Goal: Transaction & Acquisition: Purchase product/service

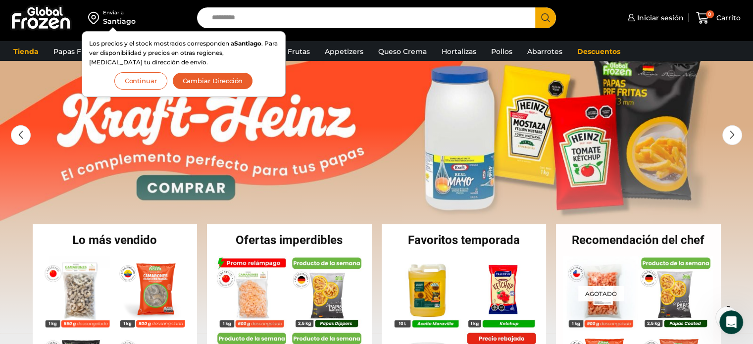
click at [220, 81] on button "Cambiar Dirección" at bounding box center [212, 80] width 81 height 17
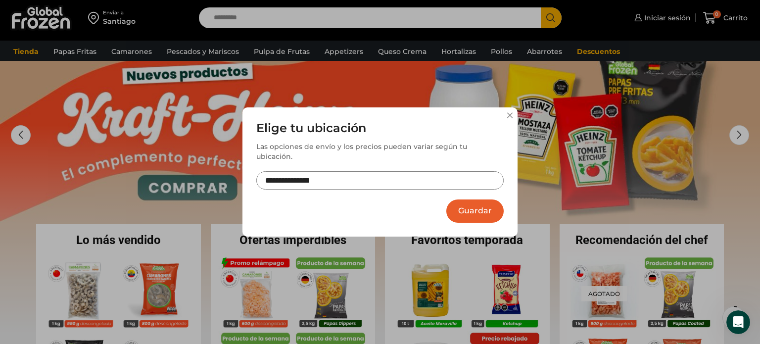
click at [372, 176] on input "**********" at bounding box center [380, 180] width 248 height 18
drag, startPoint x: 374, startPoint y: 174, endPoint x: 252, endPoint y: 175, distance: 122.8
click at [252, 175] on div "**********" at bounding box center [380, 171] width 275 height 129
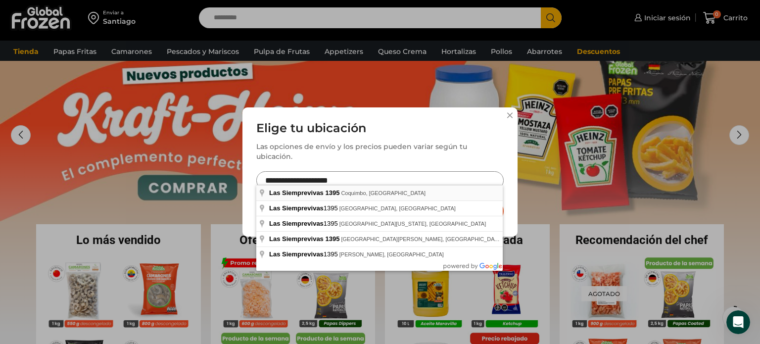
type input "**********"
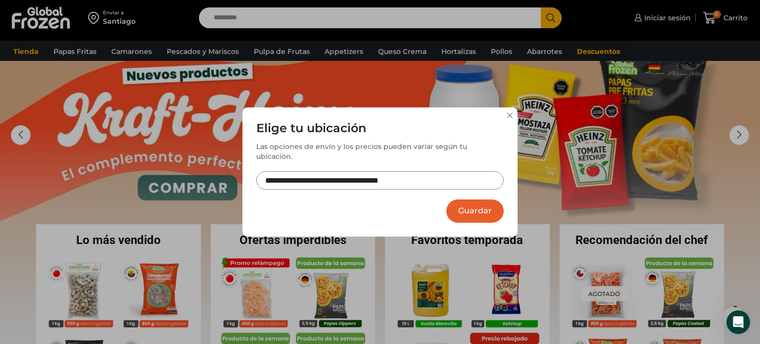
click at [487, 212] on button "Guardar" at bounding box center [475, 211] width 57 height 23
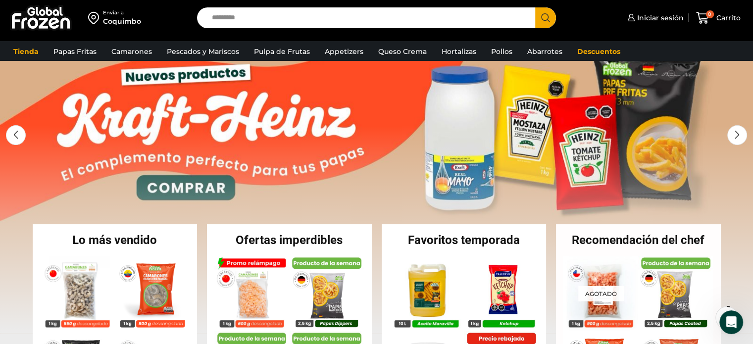
scroll to position [62, 0]
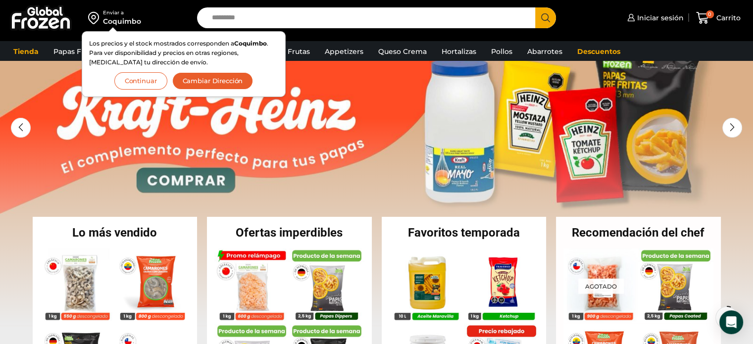
scroll to position [62, 0]
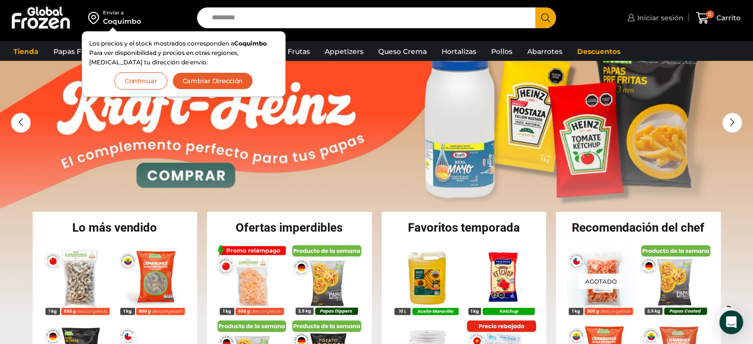
click at [657, 15] on span "Iniciar sesión" at bounding box center [659, 18] width 49 height 10
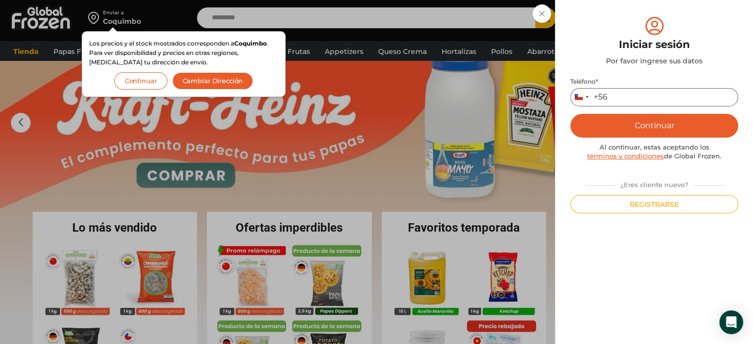
click at [622, 98] on input "Teléfono *" at bounding box center [654, 97] width 168 height 18
type input "*********"
click at [645, 131] on button "Continuar" at bounding box center [654, 126] width 168 height 24
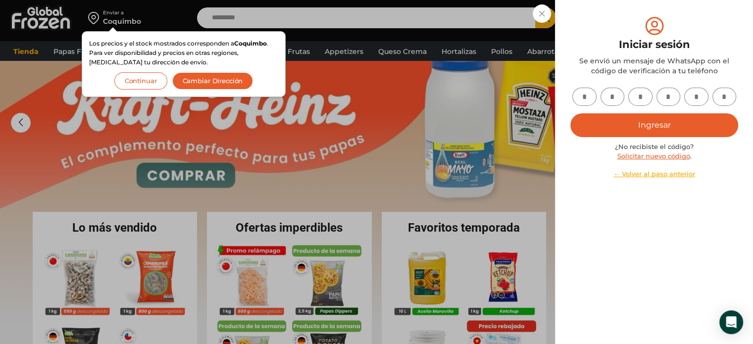
click at [590, 99] on input "text" at bounding box center [584, 97] width 24 height 18
type input "*"
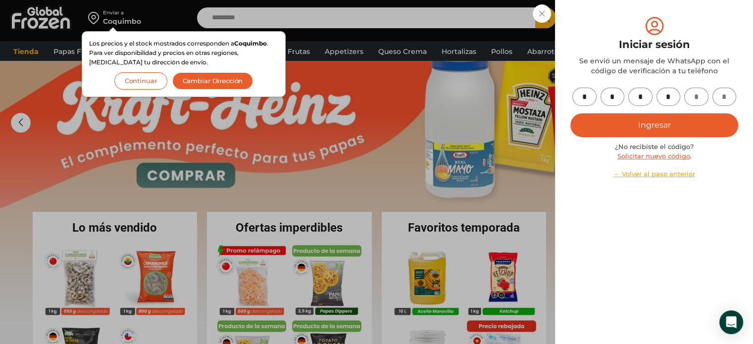
type input "*"
click at [620, 121] on button "Ingresar" at bounding box center [654, 125] width 168 height 24
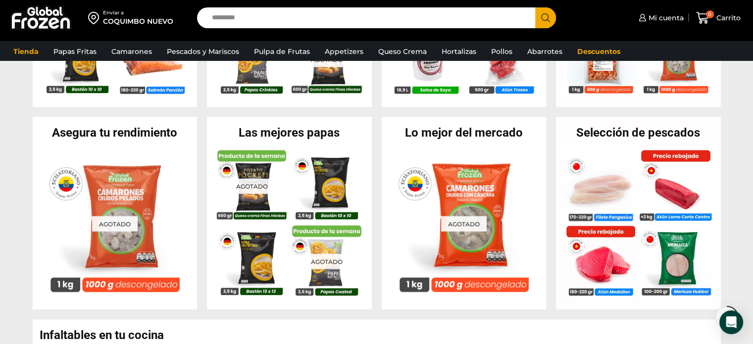
scroll to position [161, 0]
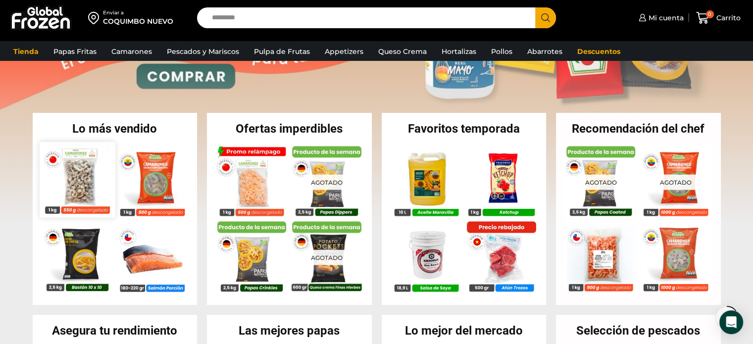
click at [78, 194] on img at bounding box center [77, 179] width 75 height 75
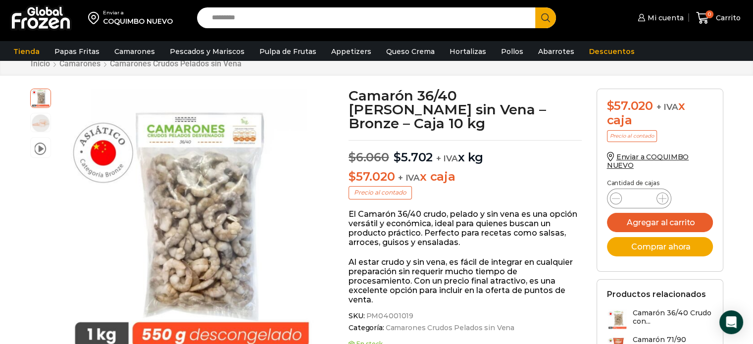
scroll to position [50, 0]
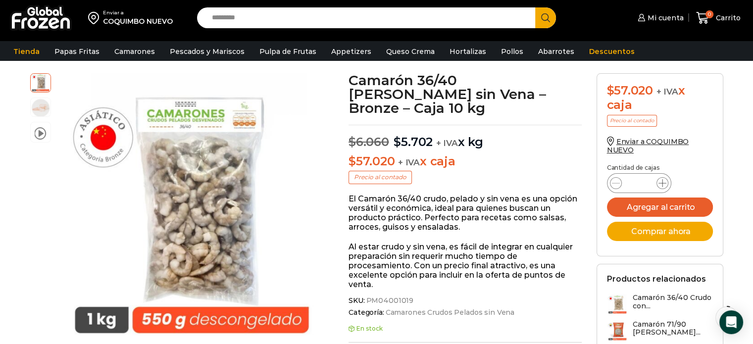
click at [661, 181] on icon at bounding box center [662, 183] width 8 height 8
click at [666, 180] on span at bounding box center [663, 183] width 12 height 12
type input "*"
click at [651, 207] on button "Agregar al carrito" at bounding box center [660, 207] width 106 height 19
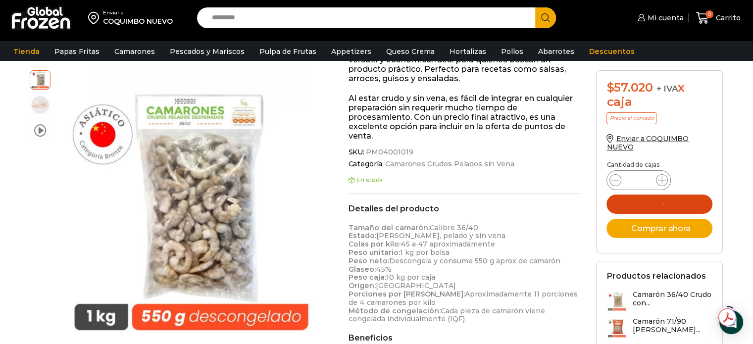
scroll to position [0, 0]
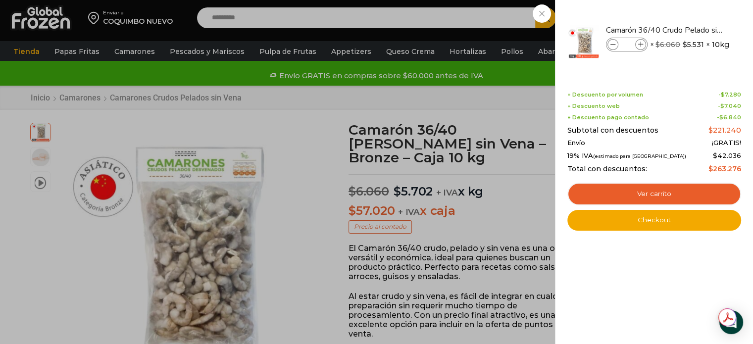
click at [694, 13] on div "4 Carrito 4 4 Shopping Cart *" at bounding box center [719, 17] width 50 height 23
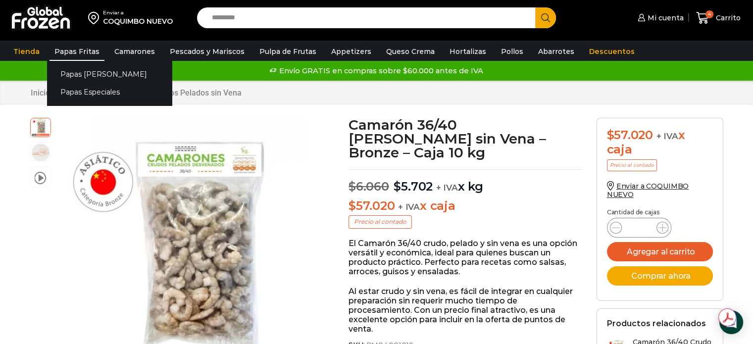
click at [81, 51] on link "Papas Fritas" at bounding box center [77, 51] width 55 height 19
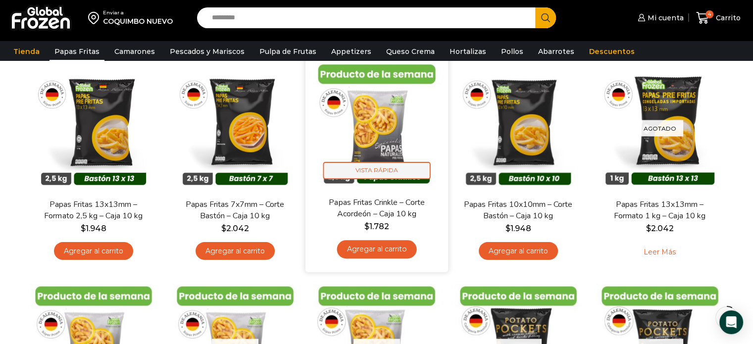
scroll to position [99, 0]
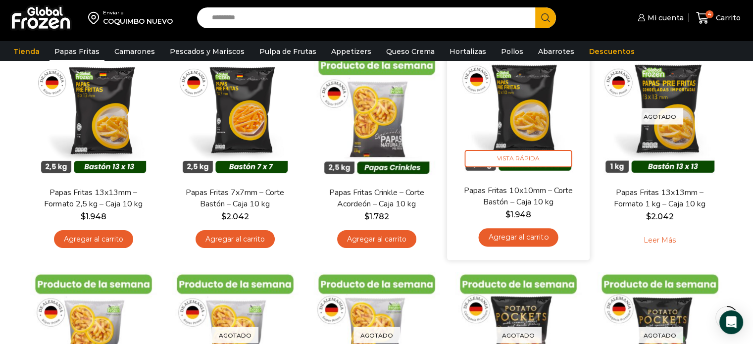
click at [511, 234] on link "Agregar al carrito" at bounding box center [518, 237] width 80 height 18
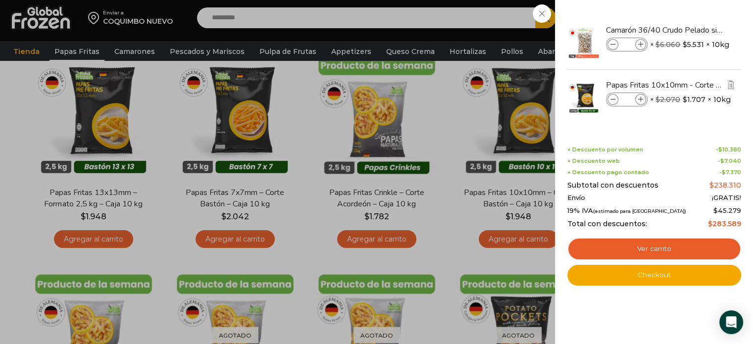
click at [642, 99] on icon at bounding box center [640, 99] width 5 height 5
type input "*"
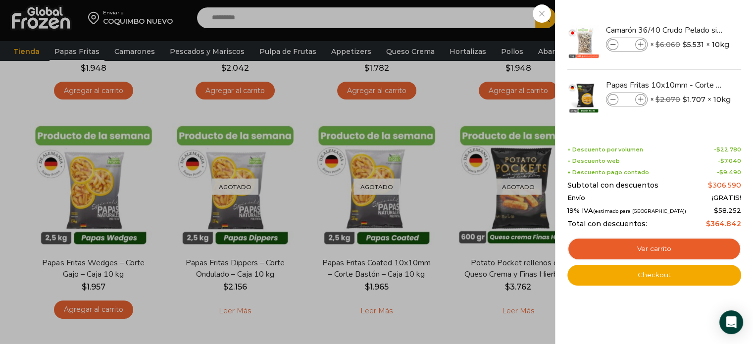
scroll to position [50, 0]
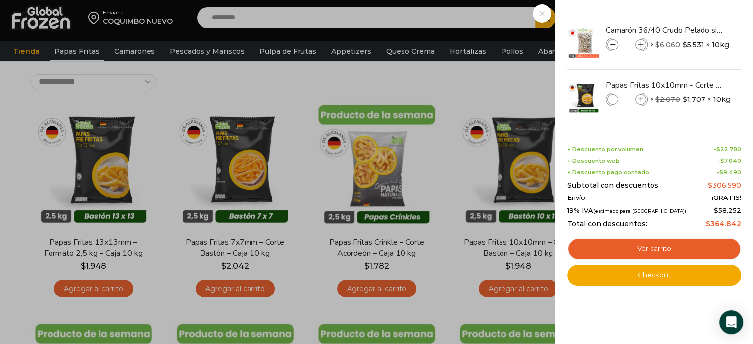
click at [694, 11] on div "9 [GEOGRAPHIC_DATA] 9 9 Shopping Cart *" at bounding box center [719, 17] width 50 height 23
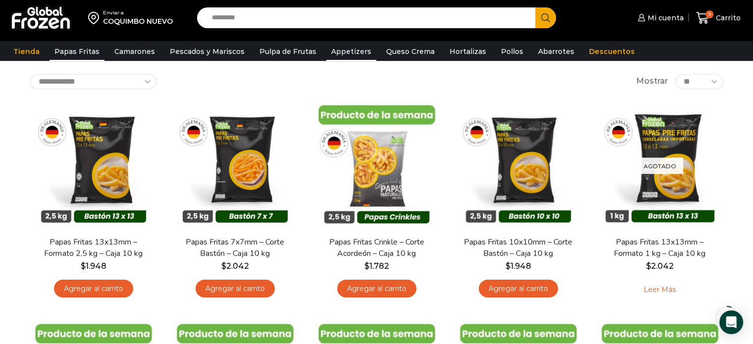
click at [350, 49] on link "Appetizers" at bounding box center [351, 51] width 50 height 19
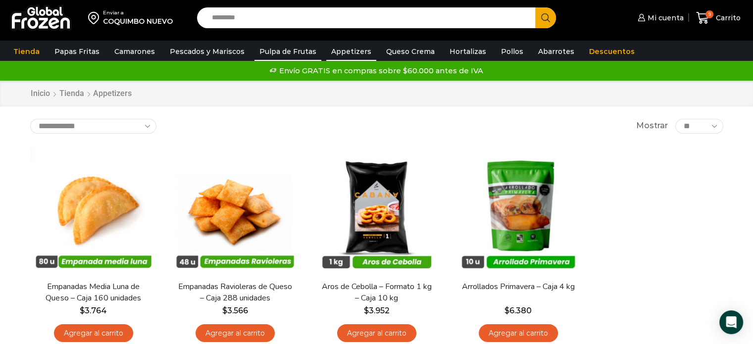
click at [281, 51] on link "Pulpa de Frutas" at bounding box center [287, 51] width 67 height 19
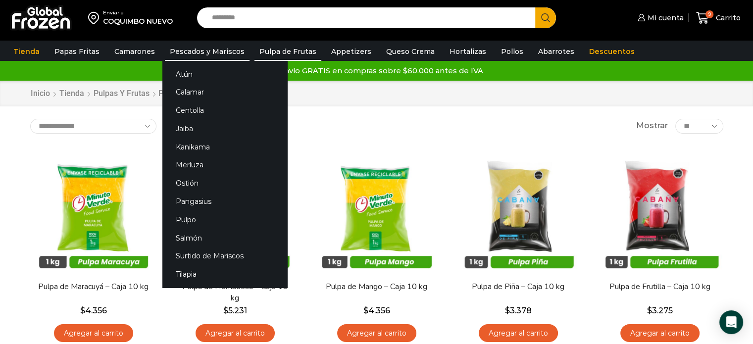
click at [207, 53] on link "Pescados y Mariscos" at bounding box center [207, 51] width 85 height 19
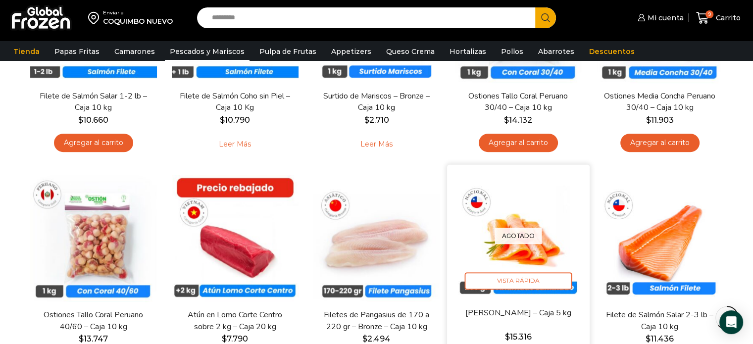
scroll to position [644, 0]
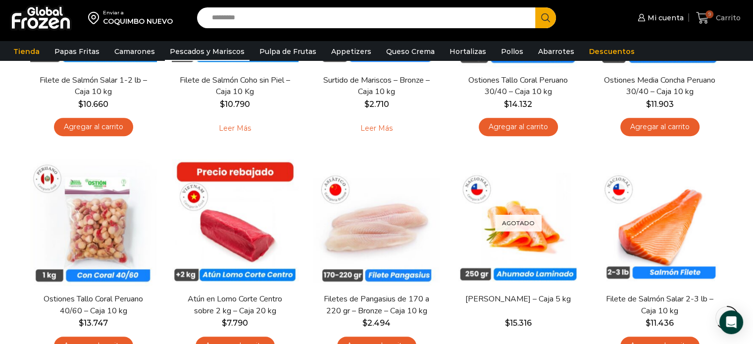
click at [710, 17] on span "9" at bounding box center [710, 14] width 8 height 8
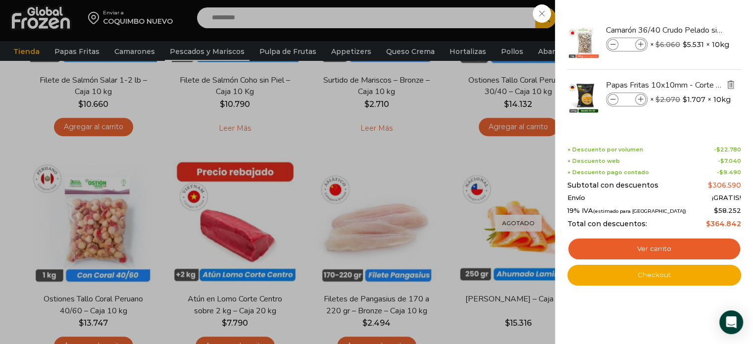
click at [730, 84] on img "Eliminar Papas Fritas 10x10mm - Corte Bastón - Caja 10 kg del carrito" at bounding box center [730, 84] width 9 height 9
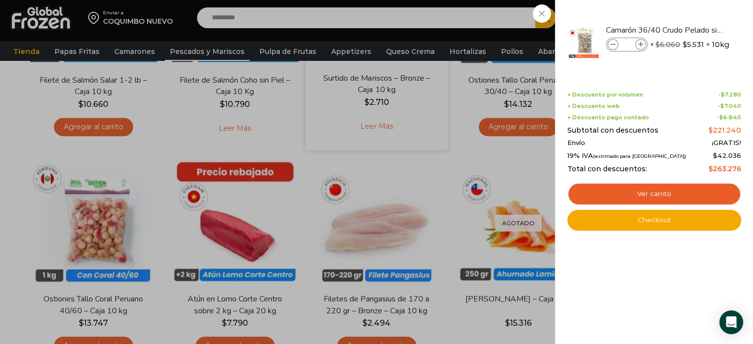
click at [694, 30] on div "4 Carrito 4 4 Shopping Cart *" at bounding box center [719, 17] width 50 height 23
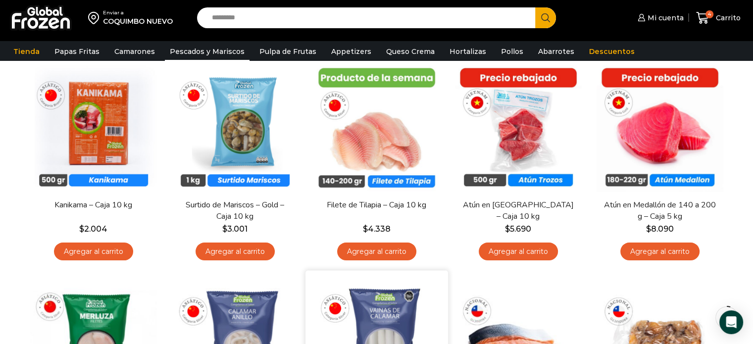
scroll to position [50, 0]
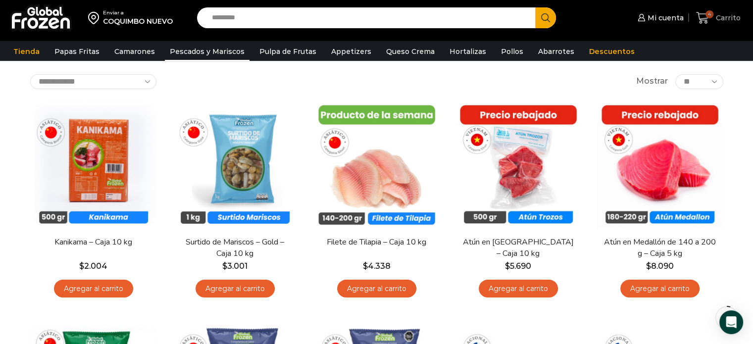
click at [709, 15] on span "4" at bounding box center [710, 14] width 8 height 8
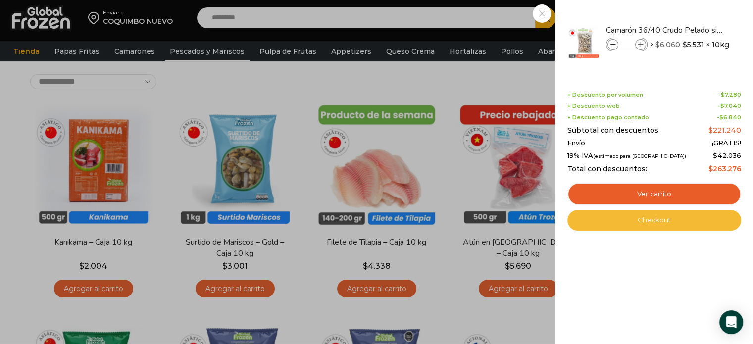
click at [651, 220] on link "Checkout" at bounding box center [654, 220] width 174 height 21
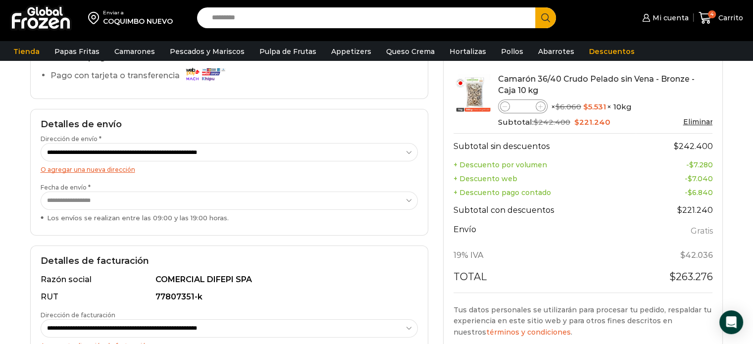
click at [101, 199] on select "**********" at bounding box center [230, 201] width 378 height 18
click at [411, 289] on div "**********" at bounding box center [229, 320] width 377 height 98
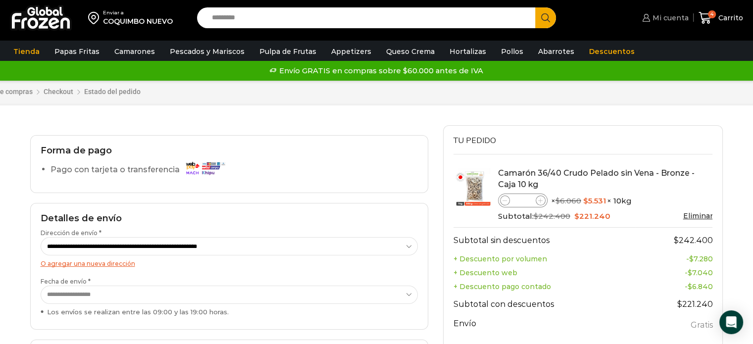
click at [676, 20] on span "Mi cuenta" at bounding box center [669, 18] width 39 height 10
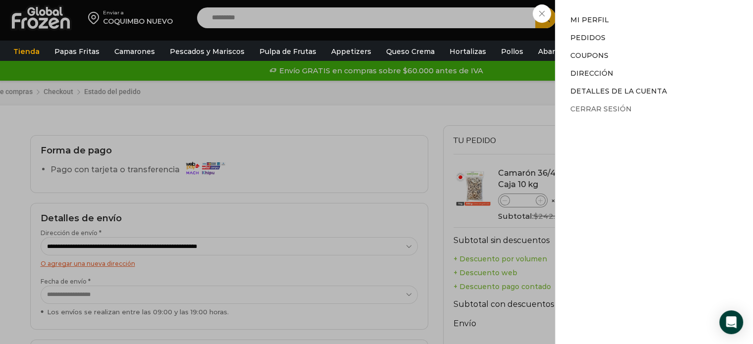
click at [599, 108] on link "Cerrar sesión" at bounding box center [600, 108] width 61 height 9
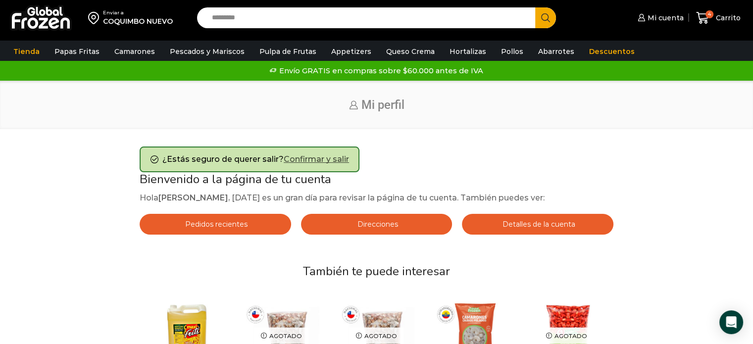
click at [325, 157] on link "Confirmar y salir" at bounding box center [316, 158] width 65 height 9
